Goal: Information Seeking & Learning: Learn about a topic

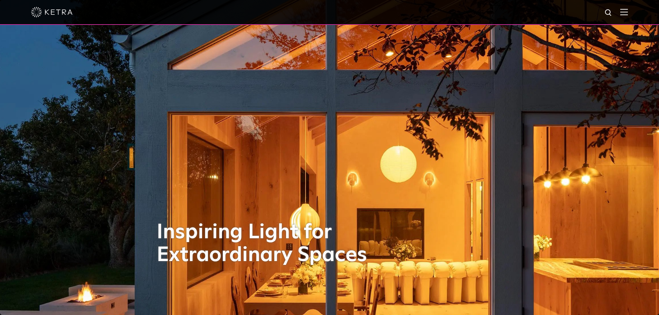
click at [628, 13] on img at bounding box center [624, 12] width 8 height 7
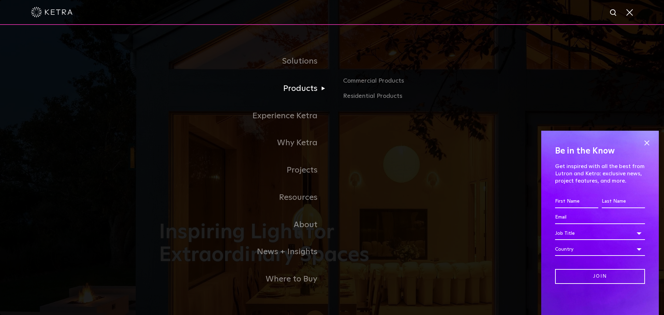
click at [300, 87] on link "Products" at bounding box center [245, 88] width 173 height 27
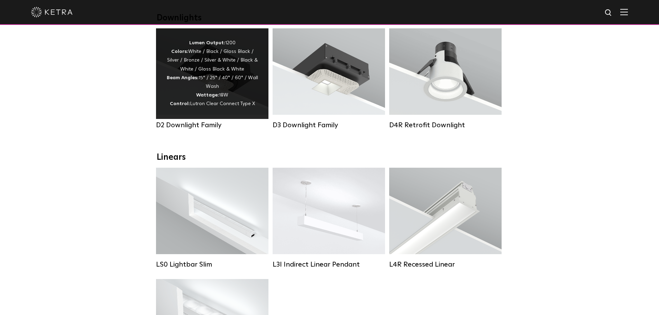
scroll to position [138, 0]
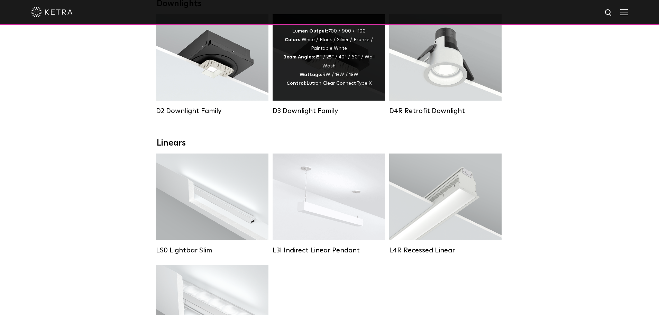
click at [302, 95] on div "Lumen Output: 700 / 900 / 1100 Colors: White / Black / Silver / Bronze / Painta…" at bounding box center [328, 57] width 112 height 86
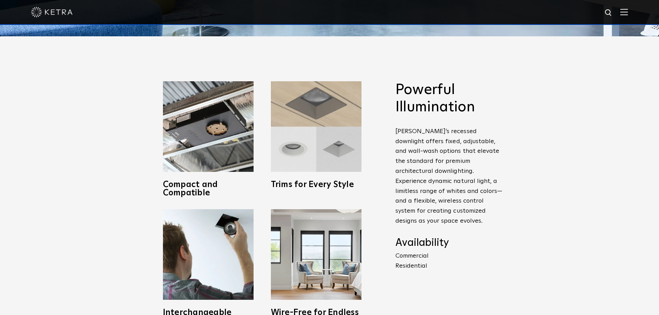
scroll to position [277, 0]
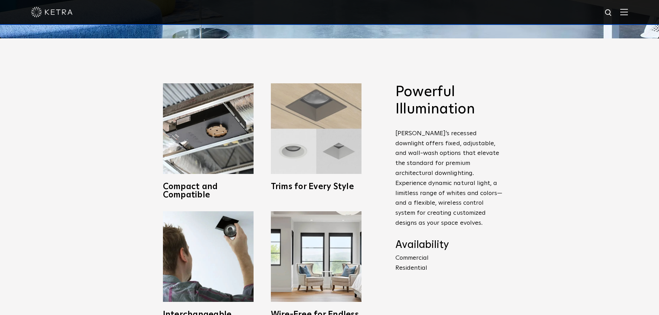
click at [308, 98] on img at bounding box center [316, 128] width 91 height 91
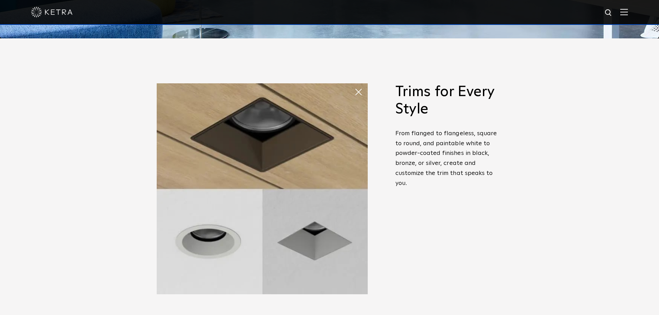
click at [524, 116] on div "Powerful Illumination [PERSON_NAME]’s recessed downlight offers fixed, adjustab…" at bounding box center [329, 205] width 659 height 334
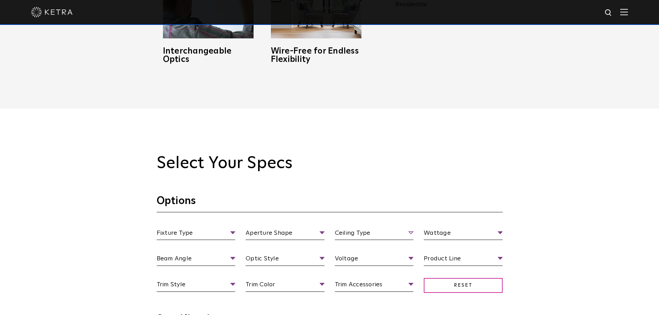
scroll to position [622, 0]
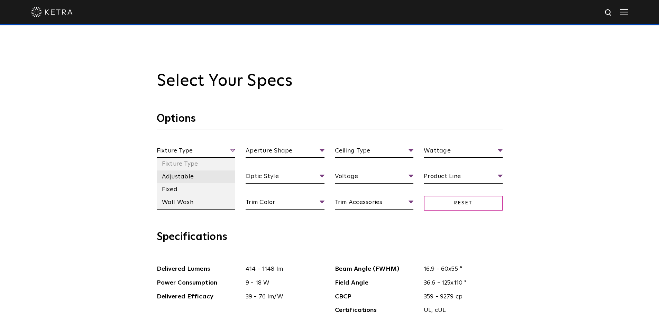
click at [186, 175] on li "Adjustable" at bounding box center [196, 176] width 79 height 13
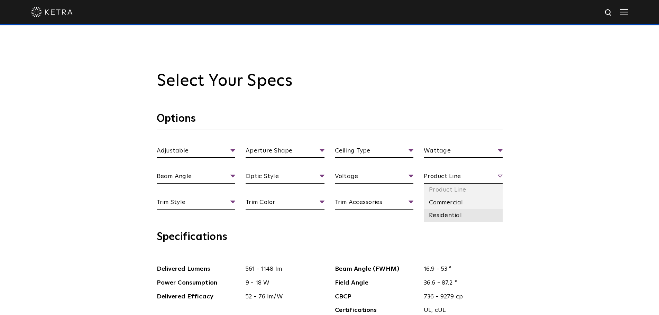
click at [445, 211] on li "Residential" at bounding box center [463, 215] width 79 height 13
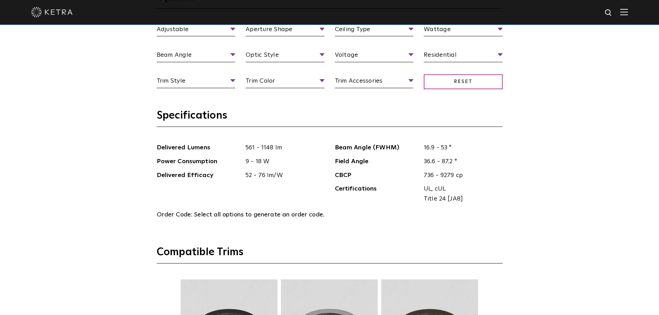
scroll to position [692, 0]
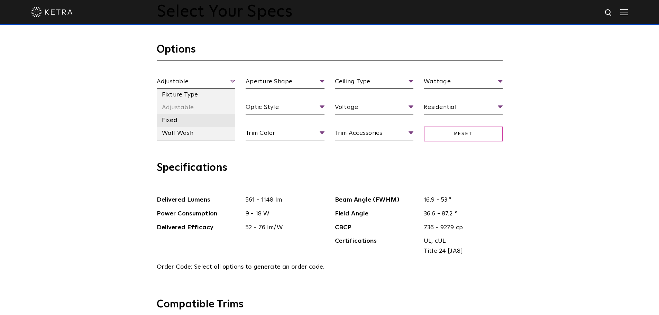
click at [186, 123] on li "Fixed" at bounding box center [196, 120] width 79 height 13
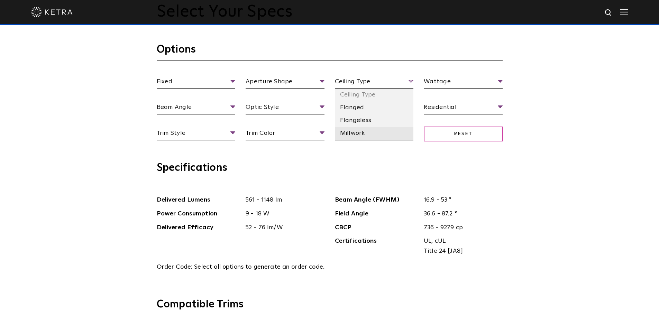
click at [361, 132] on li "Millwork" at bounding box center [374, 133] width 79 height 13
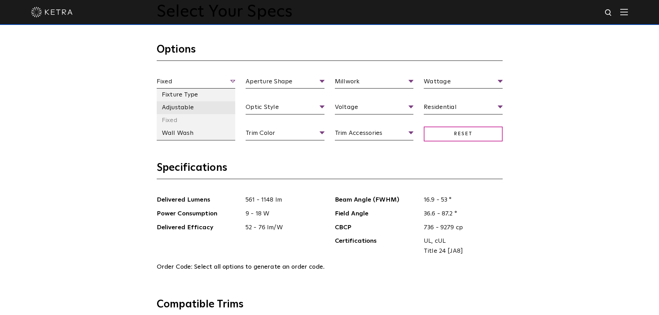
click at [181, 110] on li "Adjustable" at bounding box center [196, 107] width 79 height 13
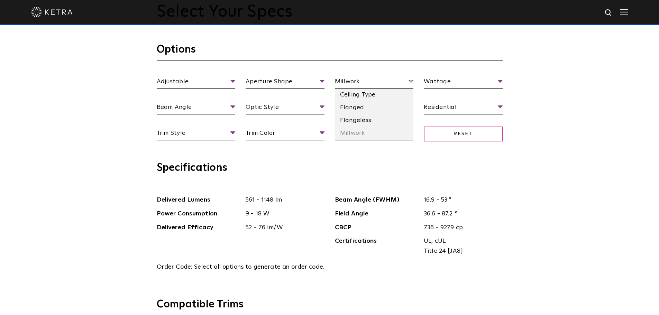
click at [361, 83] on span "Millwork" at bounding box center [374, 83] width 79 height 12
click at [368, 67] on section "Options Adjustable Fixture Type Adjustable Fixed Wall Wash Aperture Shape Apert…" at bounding box center [330, 102] width 346 height 118
